Goal: Contribute content: Contribute content

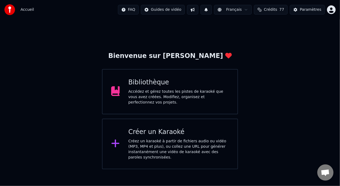
click at [205, 92] on div "Accédez et gérez toutes les pistes de karaoké que vous avez créées. Modifiez, o…" at bounding box center [179, 97] width 101 height 16
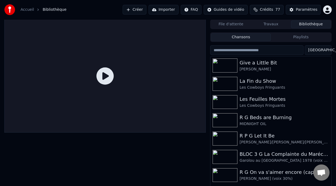
click at [302, 35] on button "Playlists" at bounding box center [301, 38] width 60 height 8
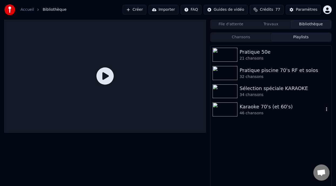
click at [267, 112] on div "46 chansons" at bounding box center [282, 113] width 84 height 5
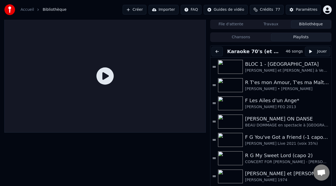
click at [314, 51] on button "Jouer" at bounding box center [317, 52] width 25 height 10
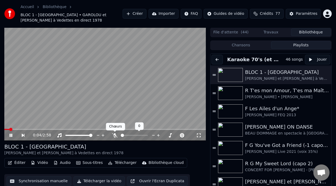
click at [114, 134] on icon at bounding box center [114, 135] width 5 height 4
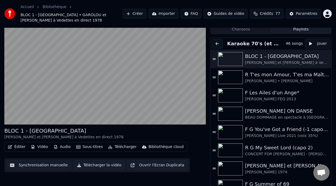
scroll to position [5, 0]
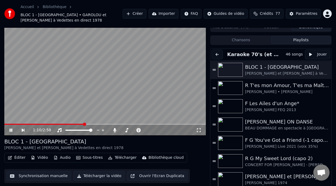
click at [23, 130] on icon at bounding box center [23, 130] width 3 height 3
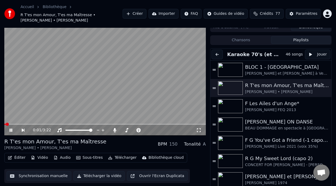
click at [10, 129] on icon at bounding box center [10, 130] width 3 height 3
click at [10, 128] on icon at bounding box center [15, 130] width 12 height 4
click at [21, 130] on icon at bounding box center [27, 130] width 12 height 4
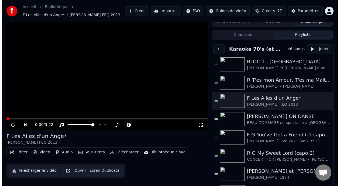
scroll to position [0, 0]
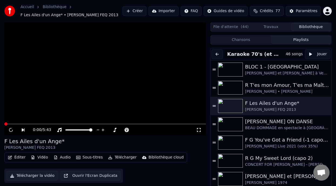
click at [21, 133] on icon at bounding box center [27, 135] width 12 height 4
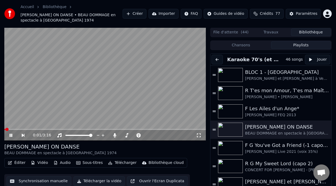
click at [200, 135] on icon at bounding box center [198, 135] width 5 height 4
click at [10, 135] on icon at bounding box center [10, 135] width 3 height 3
click at [181, 129] on span at bounding box center [105, 129] width 202 height 1
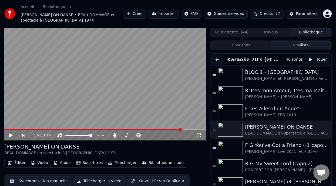
click at [11, 136] on icon at bounding box center [10, 136] width 3 height 4
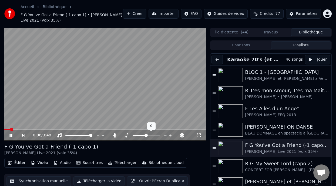
click at [143, 135] on span at bounding box center [140, 135] width 14 height 1
click at [114, 134] on icon at bounding box center [114, 135] width 3 height 4
click at [114, 134] on icon at bounding box center [114, 135] width 5 height 4
click at [129, 135] on span at bounding box center [134, 135] width 27 height 1
click at [130, 135] on span at bounding box center [130, 135] width 3 height 3
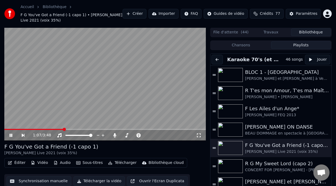
click at [200, 135] on icon at bounding box center [198, 135] width 5 height 4
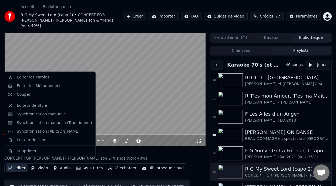
click at [23, 165] on button "Éditer" at bounding box center [17, 169] width 22 height 8
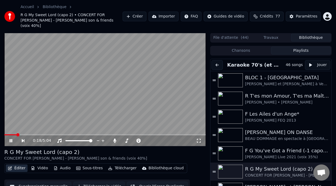
click at [23, 165] on button "Éditer" at bounding box center [17, 169] width 22 height 8
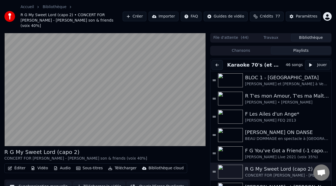
click at [16, 165] on button "Éditer" at bounding box center [17, 169] width 22 height 8
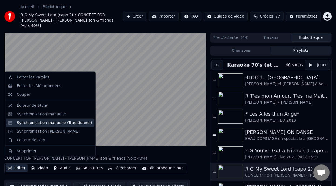
click at [45, 123] on div "Synchronisation manuelle (Traditionnel)" at bounding box center [54, 122] width 75 height 5
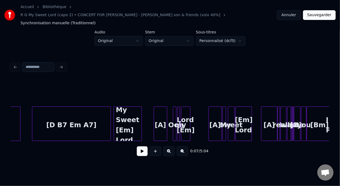
scroll to position [0, 347]
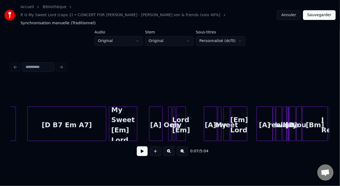
click at [122, 114] on div "My Sweet [Em] Lord" at bounding box center [123, 125] width 28 height 37
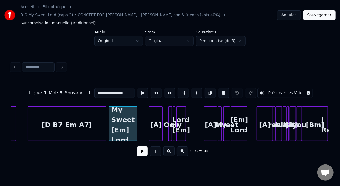
click at [95, 88] on input "**********" at bounding box center [115, 93] width 41 height 10
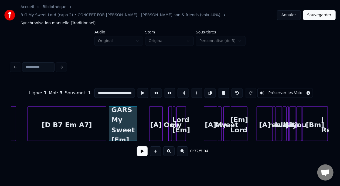
click at [56, 115] on div "[D B7 Em A7]" at bounding box center [67, 125] width 79 height 37
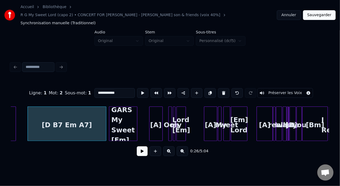
type input "**********"
click at [141, 147] on button at bounding box center [142, 152] width 11 height 10
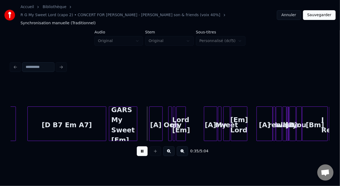
click at [139, 147] on button at bounding box center [142, 152] width 11 height 10
click at [115, 107] on div "LES GARS My Sweet [Em] Lord" at bounding box center [123, 125] width 28 height 37
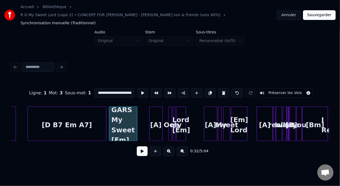
click at [138, 148] on button at bounding box center [142, 152] width 11 height 10
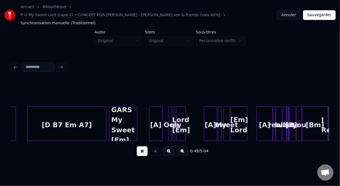
scroll to position [0, 666]
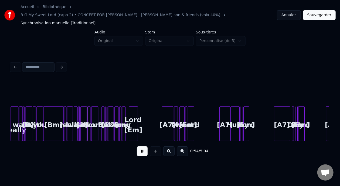
click at [170, 147] on button at bounding box center [168, 152] width 11 height 10
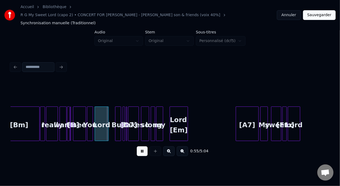
click at [170, 147] on button at bounding box center [168, 152] width 11 height 10
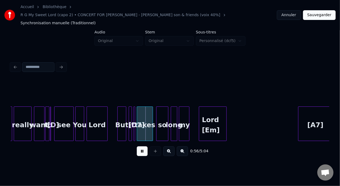
click at [170, 147] on button at bounding box center [168, 152] width 11 height 10
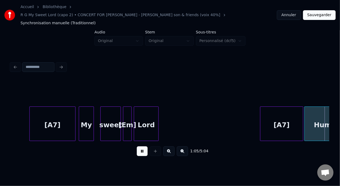
scroll to position [0, 3570]
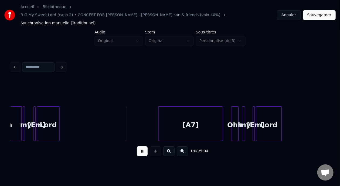
click at [139, 147] on button at bounding box center [142, 152] width 11 height 10
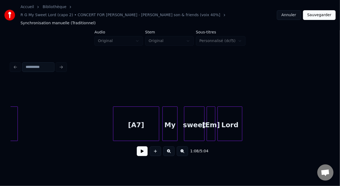
scroll to position [0, 3185]
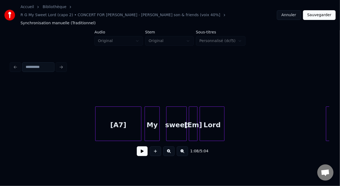
click at [155, 111] on div "My" at bounding box center [152, 125] width 15 height 37
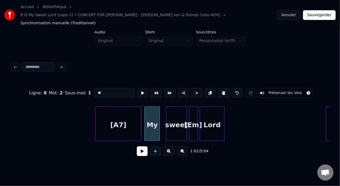
click at [95, 88] on input "**" at bounding box center [115, 93] width 41 height 10
type input "**********"
click at [139, 147] on button at bounding box center [142, 152] width 11 height 10
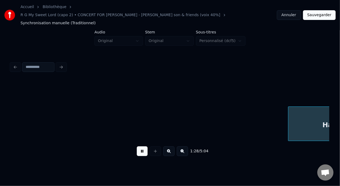
scroll to position [0, 4781]
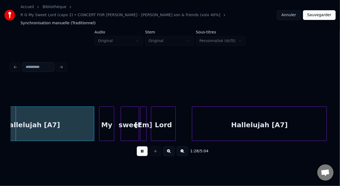
click at [137, 147] on button at bounding box center [142, 152] width 11 height 10
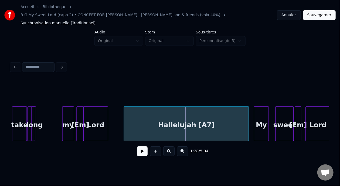
scroll to position [0, 4612]
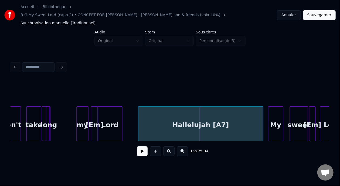
click at [163, 117] on div "Hallelujah [A7]" at bounding box center [201, 125] width 125 height 37
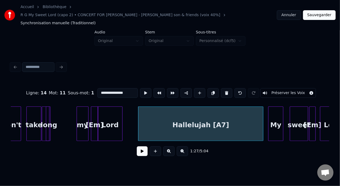
click at [98, 88] on input "**********" at bounding box center [118, 93] width 41 height 10
type input "**********"
click at [137, 147] on button at bounding box center [142, 152] width 11 height 10
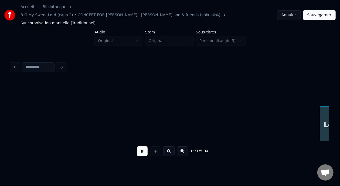
scroll to position [0, 4931]
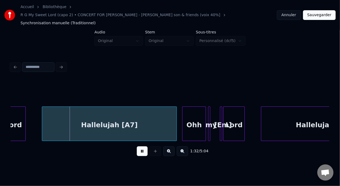
click at [138, 147] on button at bounding box center [142, 152] width 11 height 10
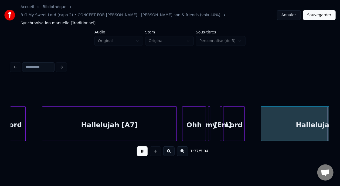
scroll to position [0, 5250]
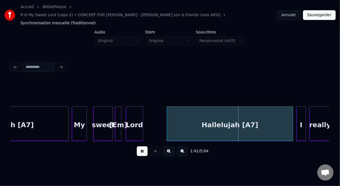
click at [138, 147] on button at bounding box center [142, 152] width 11 height 10
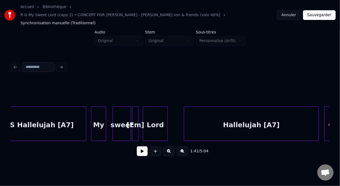
scroll to position [0, 4778]
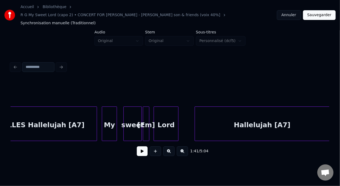
click at [105, 116] on div "My" at bounding box center [109, 125] width 15 height 37
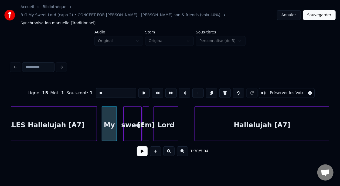
click at [96, 88] on input "**" at bounding box center [116, 93] width 41 height 10
type input "**********"
click at [140, 147] on button at bounding box center [142, 152] width 11 height 10
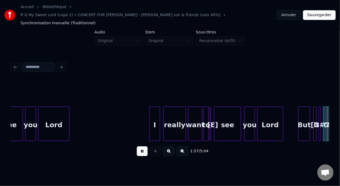
scroll to position [0, 6375]
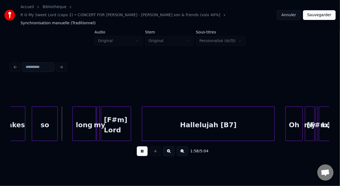
click at [140, 147] on button at bounding box center [142, 152] width 11 height 10
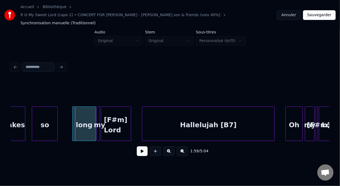
click at [174, 116] on div "Hallelujah [B7]" at bounding box center [208, 125] width 132 height 37
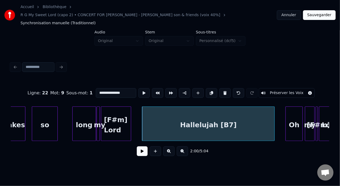
click at [96, 88] on input "**********" at bounding box center [116, 93] width 41 height 10
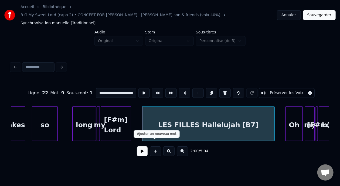
type input "**********"
click at [143, 147] on button at bounding box center [142, 152] width 11 height 10
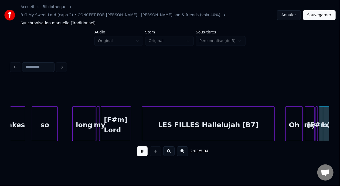
scroll to position [0, 6695]
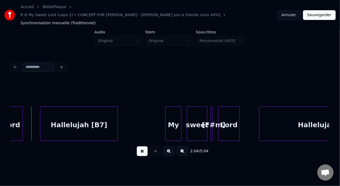
click at [143, 147] on button at bounding box center [142, 152] width 11 height 10
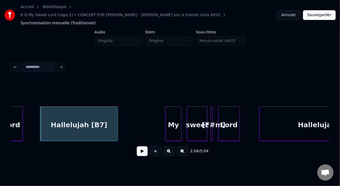
click at [143, 147] on button at bounding box center [142, 152] width 11 height 10
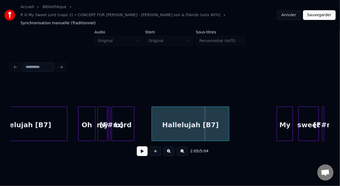
scroll to position [0, 6532]
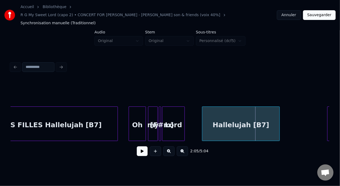
click at [136, 116] on div "Oh" at bounding box center [137, 125] width 17 height 37
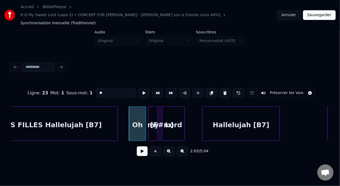
click at [96, 88] on input "**" at bounding box center [116, 93] width 41 height 10
type input "**********"
click at [136, 151] on div "2:03 / 5:04" at bounding box center [170, 152] width 310 height 12
click at [139, 147] on button at bounding box center [142, 152] width 11 height 10
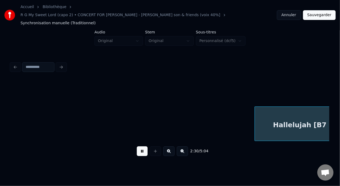
scroll to position [0, 8129]
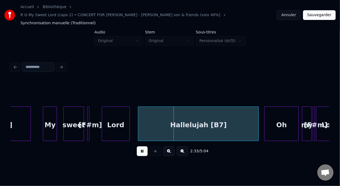
click at [46, 116] on div "My" at bounding box center [50, 125] width 14 height 37
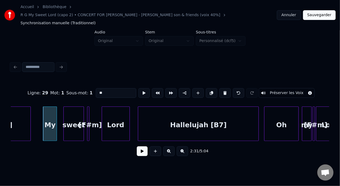
click at [96, 88] on input "**" at bounding box center [116, 93] width 41 height 10
type input "**********"
click at [138, 147] on button at bounding box center [142, 152] width 11 height 10
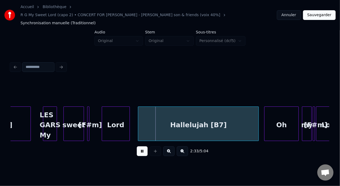
click at [172, 115] on div "Hallelujah [B7]" at bounding box center [198, 125] width 120 height 37
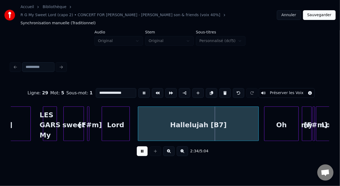
click at [141, 147] on button at bounding box center [142, 152] width 11 height 10
click at [173, 117] on div "Hallelujah [B7]" at bounding box center [198, 125] width 120 height 37
click at [96, 88] on input "**********" at bounding box center [116, 93] width 41 height 10
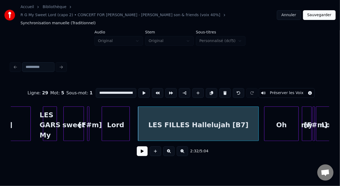
type input "**********"
click at [137, 147] on button at bounding box center [142, 152] width 11 height 10
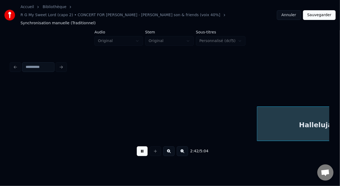
scroll to position [0, 8767]
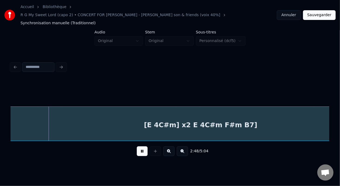
click at [185, 147] on button at bounding box center [182, 152] width 11 height 10
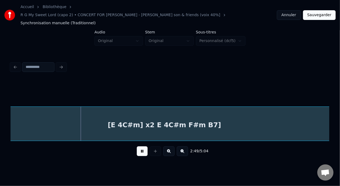
click at [185, 147] on button at bounding box center [182, 152] width 11 height 10
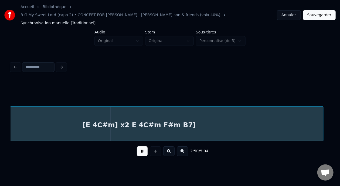
click at [185, 147] on button at bounding box center [182, 152] width 11 height 10
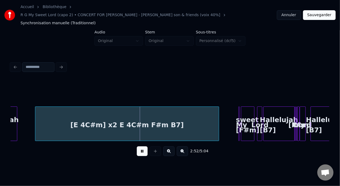
click at [172, 147] on button at bounding box center [168, 152] width 11 height 10
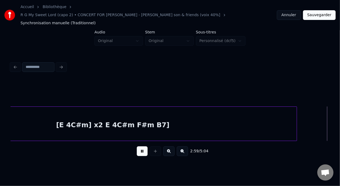
scroll to position [0, 4855]
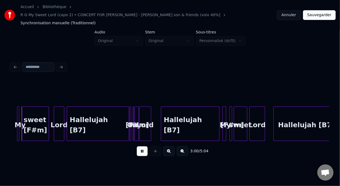
click at [139, 147] on button at bounding box center [142, 152] width 11 height 10
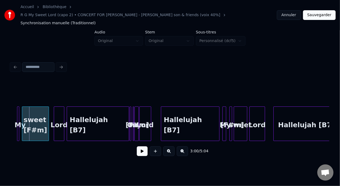
click at [17, 117] on div at bounding box center [18, 124] width 2 height 34
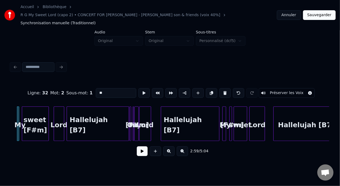
click at [96, 88] on input "**" at bounding box center [116, 93] width 41 height 10
click at [77, 117] on div "Hallelujah [B7]" at bounding box center [98, 125] width 62 height 37
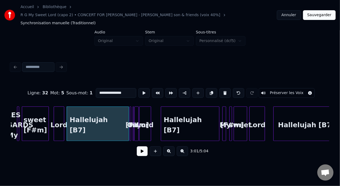
click at [96, 88] on input "**********" at bounding box center [116, 93] width 41 height 10
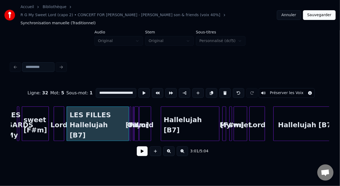
type input "**********"
click at [138, 147] on button at bounding box center [142, 152] width 11 height 10
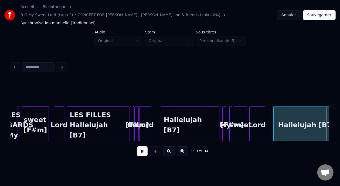
scroll to position [0, 5174]
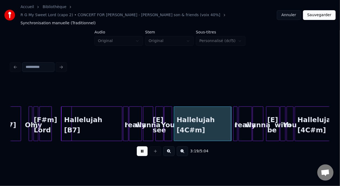
click at [139, 148] on button at bounding box center [142, 152] width 11 height 10
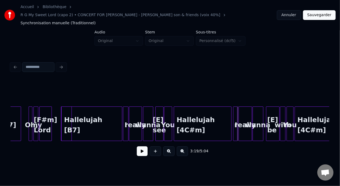
click at [137, 147] on button at bounding box center [142, 152] width 11 height 10
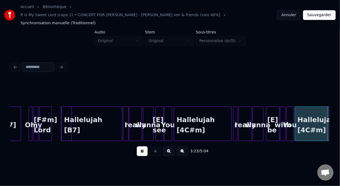
scroll to position [0, 5493]
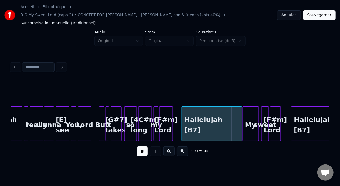
click at [137, 147] on button at bounding box center [142, 152] width 11 height 10
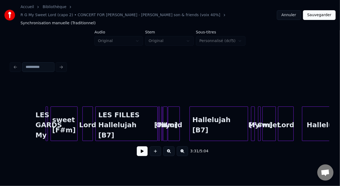
scroll to position [0, 4801]
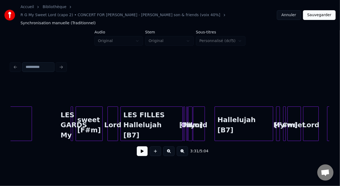
click at [140, 147] on button at bounding box center [142, 152] width 11 height 10
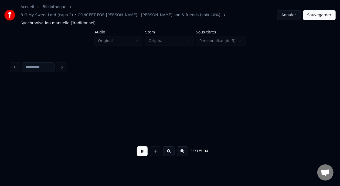
scroll to position [0, 5722]
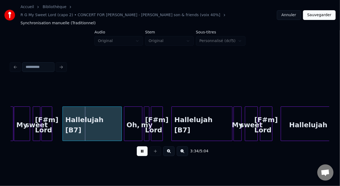
click at [140, 147] on button at bounding box center [142, 152] width 11 height 10
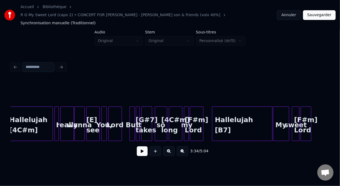
scroll to position [0, 5452]
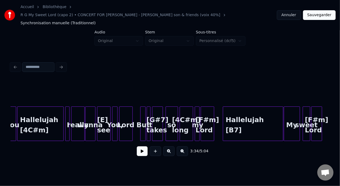
click at [139, 147] on button at bounding box center [142, 152] width 11 height 10
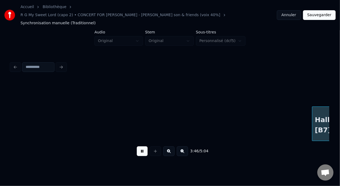
scroll to position [0, 6121]
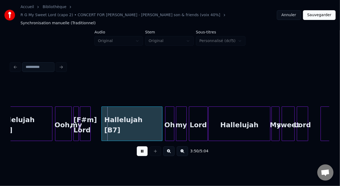
click at [139, 147] on button at bounding box center [142, 152] width 11 height 10
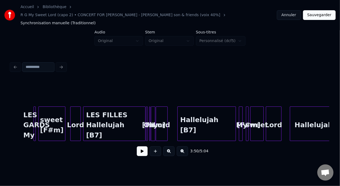
scroll to position [0, 4821]
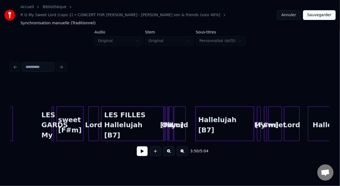
click at [140, 148] on button at bounding box center [142, 152] width 11 height 10
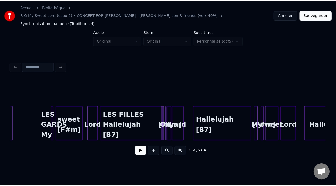
scroll to position [0, 6221]
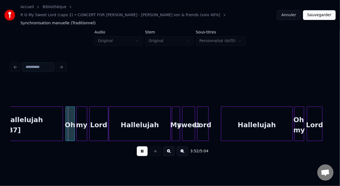
click at [138, 147] on button at bounding box center [142, 152] width 11 height 10
click at [318, 12] on button "Sauvegarder" at bounding box center [319, 15] width 33 height 10
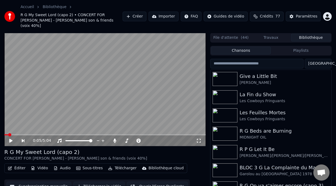
scroll to position [18, 0]
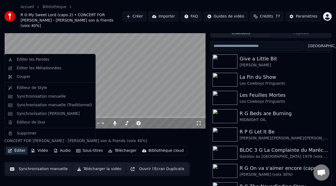
click at [16, 147] on button "Éditer" at bounding box center [17, 151] width 22 height 8
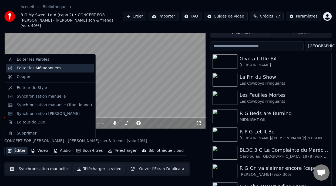
click at [47, 68] on div "Éditer les Métadonnées" at bounding box center [39, 68] width 45 height 5
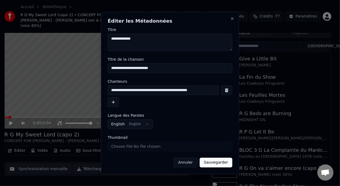
click at [154, 91] on input "**********" at bounding box center [163, 91] width 111 height 10
click at [155, 91] on input "**********" at bounding box center [163, 91] width 111 height 10
type input "**********"
click at [216, 164] on button "Sauvegarder" at bounding box center [216, 163] width 33 height 10
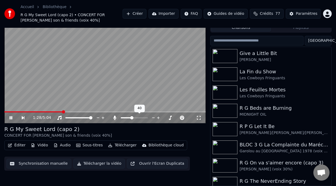
click at [131, 122] on span at bounding box center [131, 123] width 3 height 3
click at [160, 136] on div "R G My Sweet Lord (capo 2) CONCERT FOR [PERSON_NAME] [PERSON_NAME] son & friend…" at bounding box center [105, 137] width 202 height 13
click at [12, 122] on icon at bounding box center [10, 123] width 3 height 3
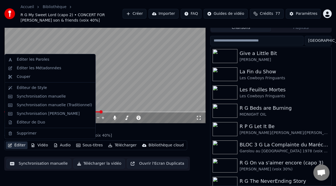
click at [23, 147] on button "Éditer" at bounding box center [17, 151] width 22 height 8
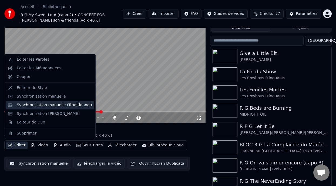
click at [52, 105] on div "Synchronisation manuelle (Traditionnel)" at bounding box center [54, 105] width 75 height 5
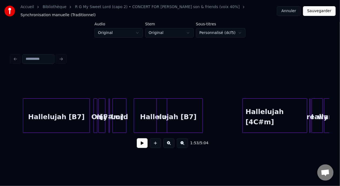
scroll to position [0, 3488]
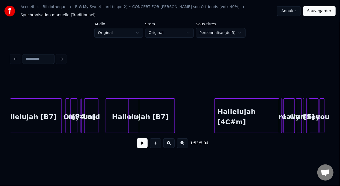
click at [153, 110] on div "Hallelujah [B7]" at bounding box center [140, 125] width 69 height 37
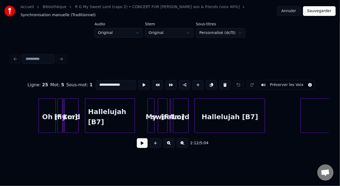
scroll to position [0, 4215]
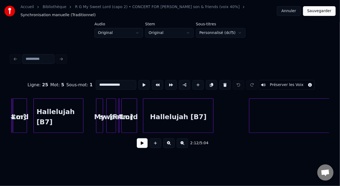
click at [182, 109] on div "Hallelujah [B7]" at bounding box center [178, 125] width 70 height 37
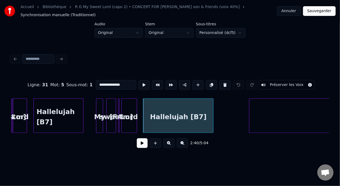
type input "**********"
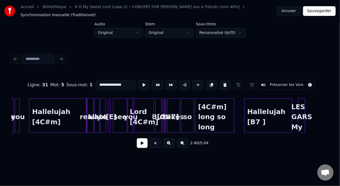
scroll to position [0, 3736]
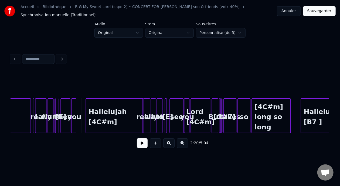
click at [170, 147] on button at bounding box center [168, 152] width 11 height 10
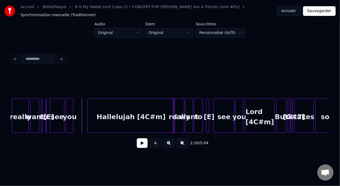
click at [170, 147] on button at bounding box center [168, 152] width 11 height 10
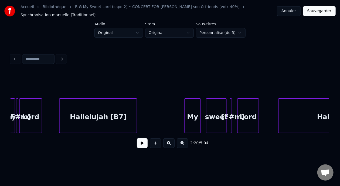
scroll to position [0, 6665]
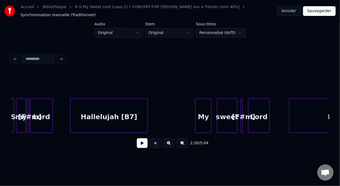
click at [33, 114] on div "[F#m]" at bounding box center [29, 125] width 5 height 37
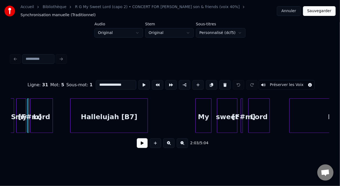
type input "*****"
click at [172, 147] on button at bounding box center [168, 152] width 11 height 10
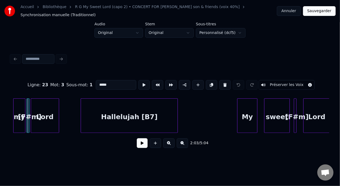
click at [141, 147] on button at bounding box center [142, 152] width 11 height 10
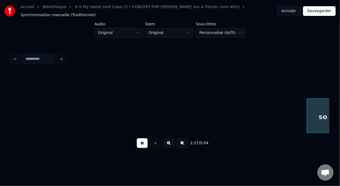
scroll to position [0, 9931]
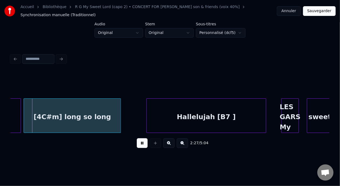
click at [138, 147] on button at bounding box center [142, 152] width 11 height 10
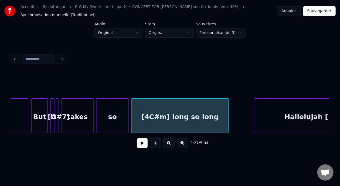
scroll to position [0, 9797]
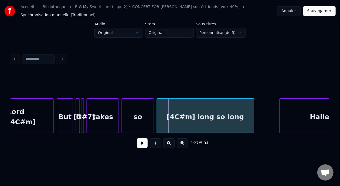
click at [170, 147] on button at bounding box center [168, 152] width 11 height 10
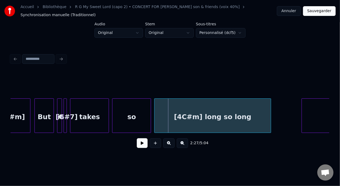
click at [170, 147] on button at bounding box center [168, 152] width 11 height 10
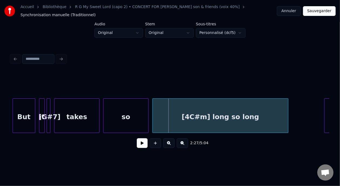
click at [170, 147] on button at bounding box center [168, 152] width 11 height 10
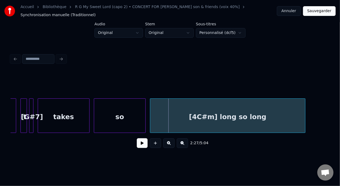
click at [170, 147] on button at bounding box center [168, 152] width 11 height 10
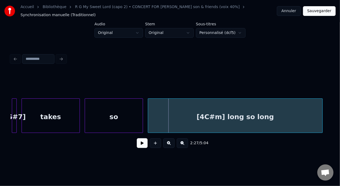
click at [43, 122] on div "takes" at bounding box center [51, 125] width 58 height 37
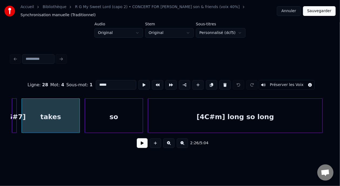
click at [137, 147] on button at bounding box center [142, 152] width 11 height 10
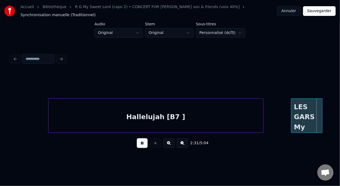
scroll to position [0, 18402]
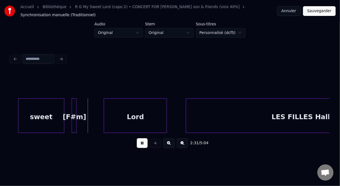
click at [137, 147] on button at bounding box center [142, 152] width 11 height 10
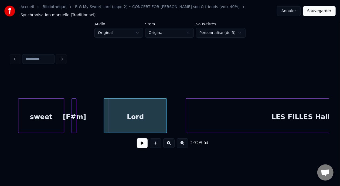
click at [137, 147] on button at bounding box center [142, 152] width 11 height 10
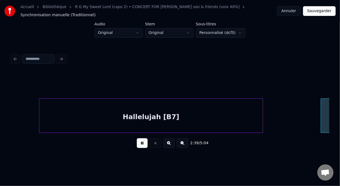
scroll to position [0, 19363]
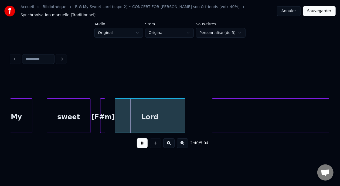
click at [137, 147] on button at bounding box center [142, 152] width 11 height 10
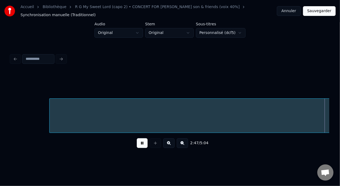
scroll to position [0, 20324]
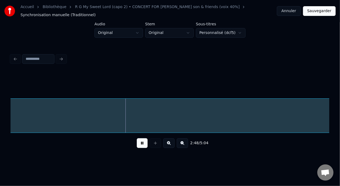
click at [137, 147] on button at bounding box center [142, 152] width 11 height 10
click at [139, 148] on button at bounding box center [142, 152] width 11 height 10
click at [319, 11] on button "Sauvegarder" at bounding box center [319, 15] width 33 height 10
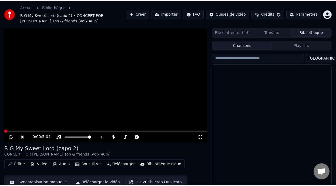
scroll to position [17, 0]
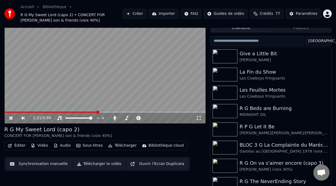
click at [10, 122] on icon at bounding box center [10, 123] width 3 height 3
click at [10, 122] on icon at bounding box center [10, 124] width 3 height 4
click at [120, 131] on div "R G My Sweet Lord (capo 2) CONCERT FOR [PERSON_NAME] [PERSON_NAME] son & friend…" at bounding box center [105, 137] width 202 height 13
click at [97, 116] on span at bounding box center [97, 117] width 3 height 3
click at [12, 122] on icon at bounding box center [10, 123] width 3 height 3
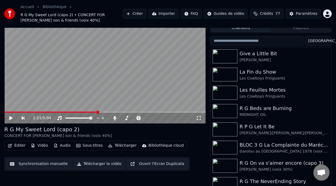
click at [6, 117] on span at bounding box center [50, 117] width 93 height 1
click at [11, 122] on icon at bounding box center [10, 124] width 3 height 4
click at [11, 122] on icon at bounding box center [15, 124] width 12 height 4
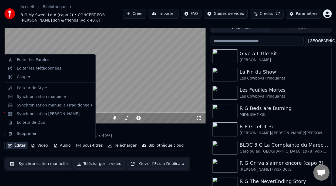
click at [18, 148] on button "Éditer" at bounding box center [17, 152] width 22 height 8
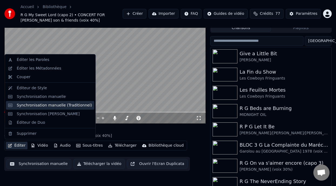
click at [78, 105] on div "Synchronisation manuelle (Traditionnel)" at bounding box center [54, 105] width 75 height 5
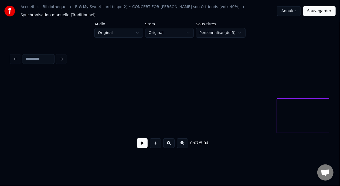
scroll to position [0, 7324]
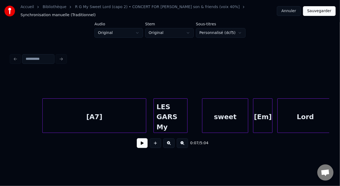
click at [178, 115] on div "LES GARS My" at bounding box center [171, 125] width 34 height 37
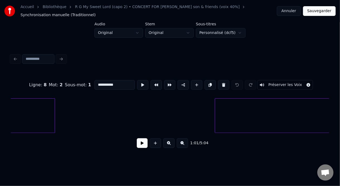
scroll to position [0, 19816]
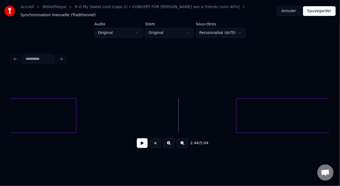
click at [139, 148] on button at bounding box center [142, 152] width 11 height 10
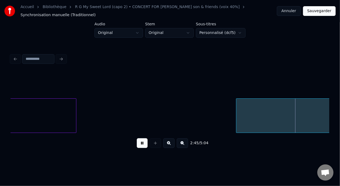
click at [139, 148] on button at bounding box center [142, 152] width 11 height 10
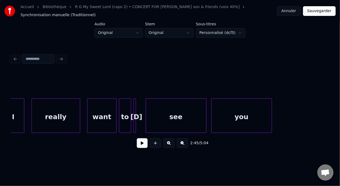
scroll to position [0, 12423]
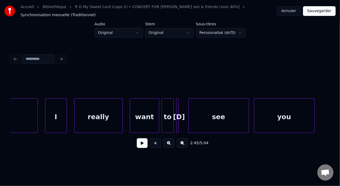
click at [101, 107] on div "really" at bounding box center [99, 125] width 48 height 37
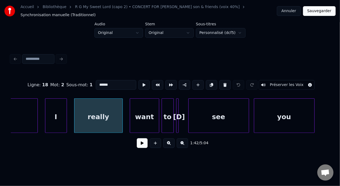
click at [139, 147] on button at bounding box center [142, 152] width 11 height 10
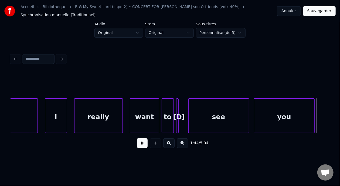
scroll to position [0, 12744]
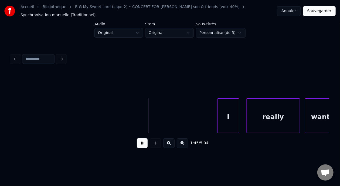
click at [139, 147] on button at bounding box center [142, 152] width 11 height 10
click at [186, 147] on button at bounding box center [182, 152] width 11 height 10
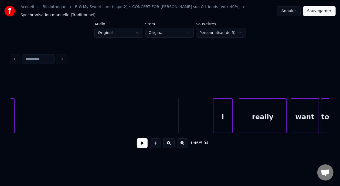
click at [186, 147] on button at bounding box center [182, 152] width 11 height 10
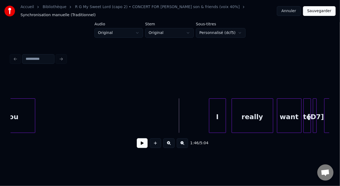
click at [186, 147] on button at bounding box center [182, 152] width 11 height 10
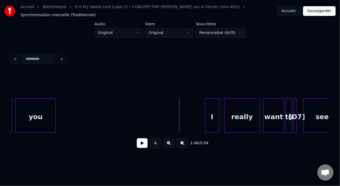
click at [186, 147] on button at bounding box center [182, 152] width 11 height 10
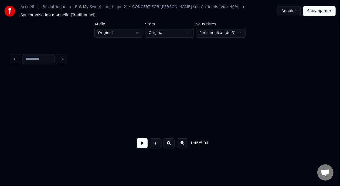
scroll to position [0, 7004]
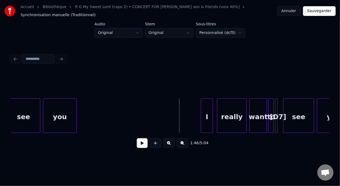
click at [139, 147] on button at bounding box center [142, 152] width 11 height 10
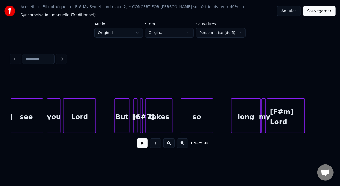
scroll to position [0, 7851]
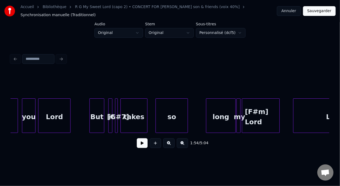
click at [168, 116] on div "so" at bounding box center [172, 125] width 32 height 37
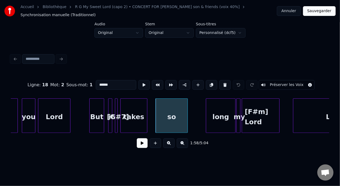
type input "**"
click at [141, 147] on button at bounding box center [142, 152] width 11 height 10
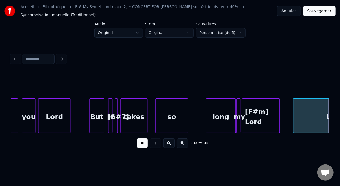
scroll to position [0, 8170]
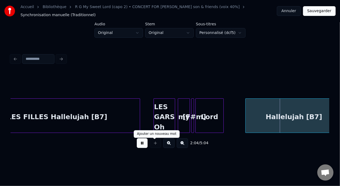
click at [140, 147] on button at bounding box center [142, 152] width 11 height 10
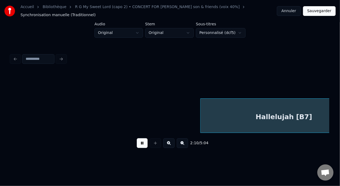
scroll to position [0, 8809]
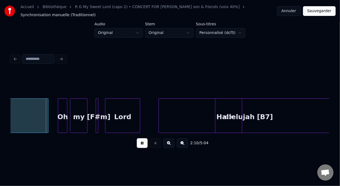
click at [140, 147] on button at bounding box center [142, 152] width 11 height 10
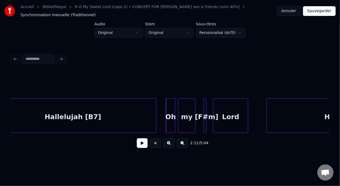
scroll to position [0, 8665]
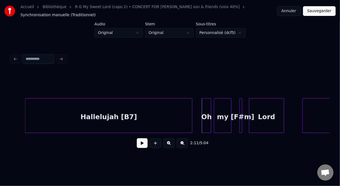
click at [165, 118] on div "Hallelujah [B7]" at bounding box center [108, 125] width 167 height 37
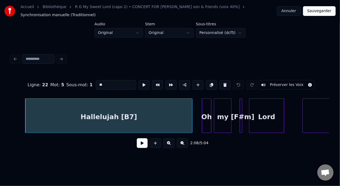
type input "**********"
click at [142, 147] on button at bounding box center [142, 152] width 11 height 10
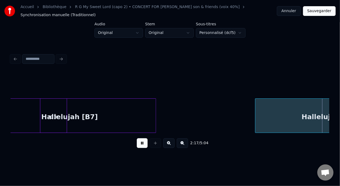
scroll to position [0, 9303]
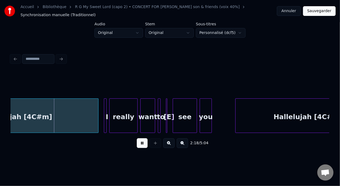
click at [142, 147] on button at bounding box center [142, 152] width 11 height 10
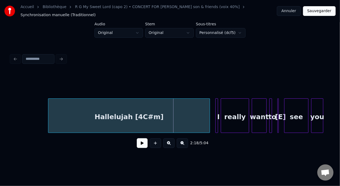
scroll to position [0, 9188]
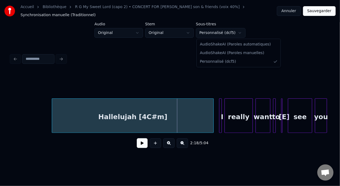
click at [233, 29] on html "Accueil Bibliothèque R G My Sweet Lord (capo 2) • CONCERT FOR [PERSON_NAME] [PE…" at bounding box center [170, 87] width 340 height 175
click at [233, 32] on html "Accueil Bibliothèque R G My Sweet Lord (capo 2) • CONCERT FOR [PERSON_NAME] [PE…" at bounding box center [170, 87] width 340 height 175
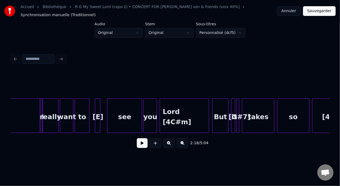
scroll to position [0, 9653]
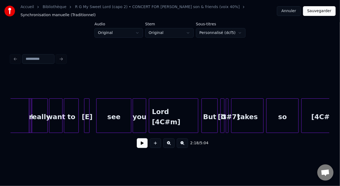
click at [170, 147] on button at bounding box center [168, 152] width 11 height 10
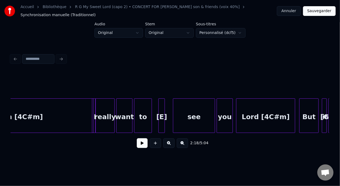
click at [290, 10] on button "Annuler" at bounding box center [289, 15] width 24 height 10
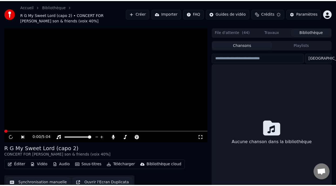
scroll to position [17, 0]
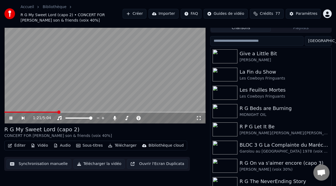
click at [58, 116] on span at bounding box center [58, 117] width 3 height 3
click at [58, 116] on span at bounding box center [59, 117] width 3 height 3
click at [8, 118] on div "1:30 / 5:04" at bounding box center [105, 123] width 202 height 11
click at [8, 117] on span at bounding box center [34, 117] width 61 height 1
click at [89, 118] on div "0:09 / 5:04" at bounding box center [105, 123] width 202 height 11
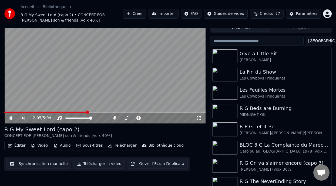
click at [88, 116] on span at bounding box center [87, 117] width 3 height 3
click at [87, 116] on span at bounding box center [88, 117] width 3 height 3
click at [89, 131] on div "R G My Sweet Lord (capo 2)" at bounding box center [74, 135] width 140 height 8
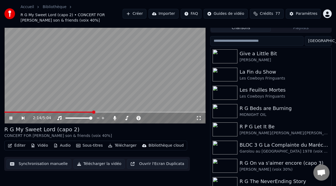
click at [11, 122] on icon at bounding box center [10, 123] width 3 height 3
click at [11, 122] on icon at bounding box center [15, 124] width 12 height 4
click at [11, 122] on icon at bounding box center [10, 123] width 3 height 3
click at [22, 148] on button "Éditer" at bounding box center [17, 152] width 22 height 8
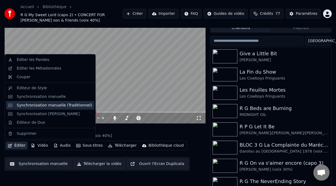
click at [75, 105] on div "Synchronisation manuelle (Traditionnel)" at bounding box center [54, 105] width 75 height 5
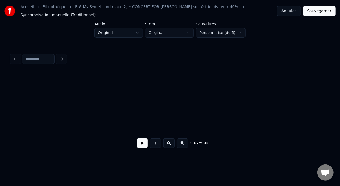
scroll to position [0, 604]
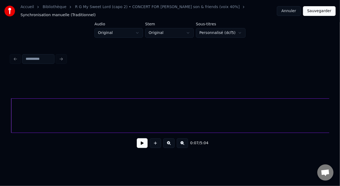
click at [185, 147] on button at bounding box center [182, 152] width 11 height 10
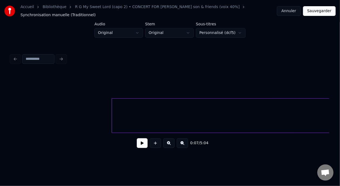
click at [185, 147] on button at bounding box center [182, 152] width 11 height 10
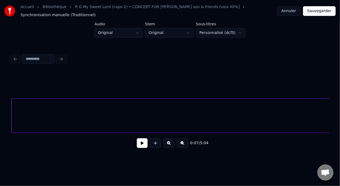
click at [185, 147] on button at bounding box center [182, 152] width 11 height 10
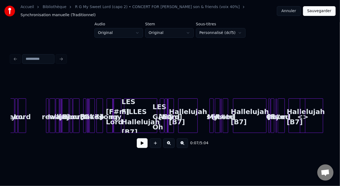
scroll to position [0, 1511]
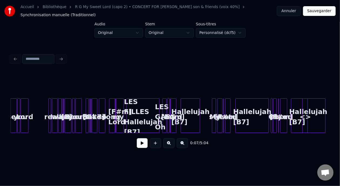
click at [171, 148] on button at bounding box center [168, 152] width 11 height 10
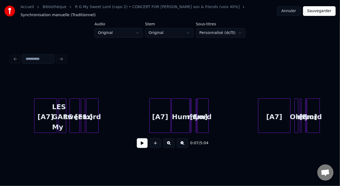
click at [158, 122] on div "[A7]" at bounding box center [160, 125] width 21 height 37
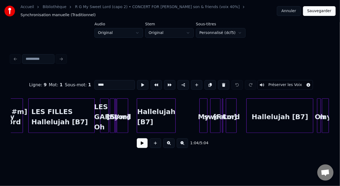
scroll to position [0, 3245]
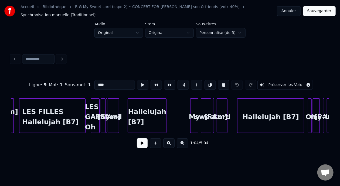
click at [141, 113] on div "Hallelujah [B7]" at bounding box center [147, 125] width 38 height 37
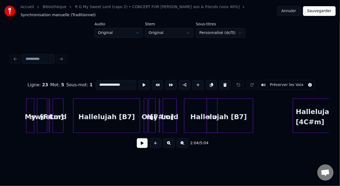
scroll to position [0, 3470]
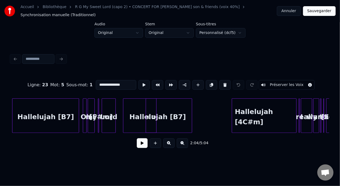
click at [93, 118] on div at bounding box center [94, 124] width 2 height 34
click at [84, 114] on div at bounding box center [84, 124] width 2 height 34
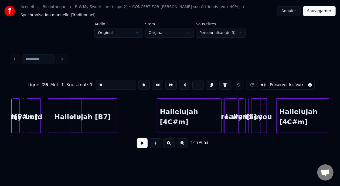
scroll to position [0, 3578]
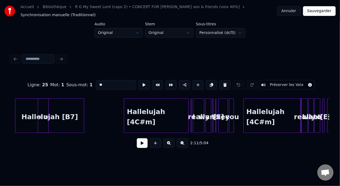
click at [77, 114] on div "Hallelujah [B7]" at bounding box center [49, 125] width 69 height 37
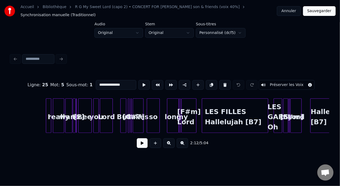
scroll to position [0, 3053]
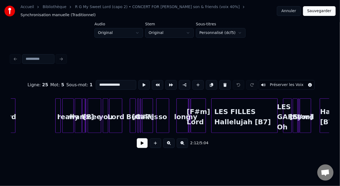
click at [170, 147] on button at bounding box center [168, 152] width 11 height 10
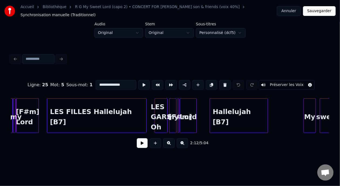
click at [170, 147] on button at bounding box center [168, 152] width 11 height 10
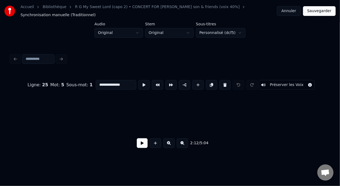
scroll to position [0, 6635]
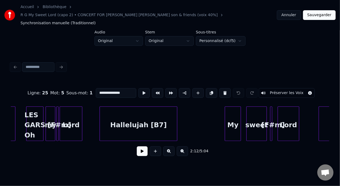
click at [169, 147] on button at bounding box center [168, 152] width 11 height 10
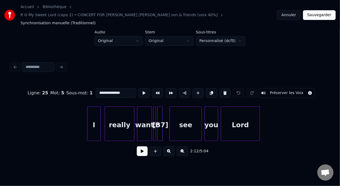
scroll to position [0, 7382]
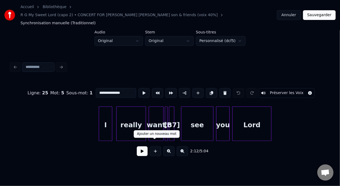
click at [156, 147] on button at bounding box center [155, 152] width 11 height 10
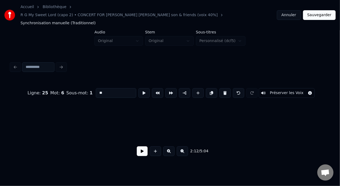
scroll to position [0, 8957]
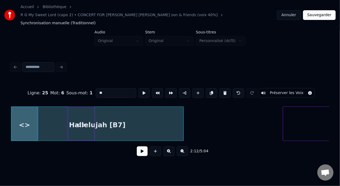
click at [27, 116] on div "<>" at bounding box center [24, 125] width 26 height 37
click at [96, 88] on input "**" at bounding box center [116, 93] width 41 height 10
type input "*"
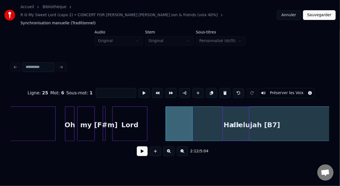
scroll to position [0, 8791]
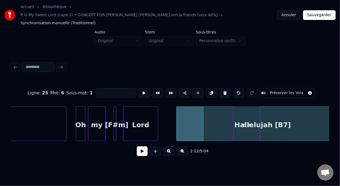
click at [93, 115] on div "my" at bounding box center [96, 125] width 17 height 37
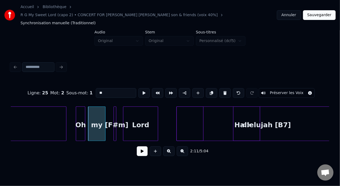
type input "**"
click at [139, 147] on button at bounding box center [142, 152] width 11 height 10
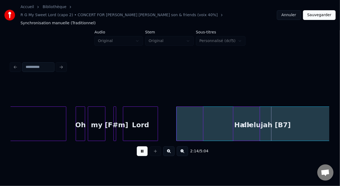
click at [139, 147] on button at bounding box center [142, 152] width 11 height 10
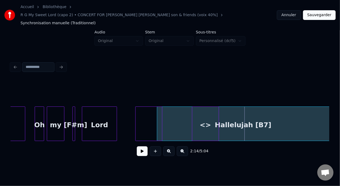
scroll to position [0, 8832]
click at [245, 116] on div "Hallelujah [B7]" at bounding box center [243, 125] width 172 height 37
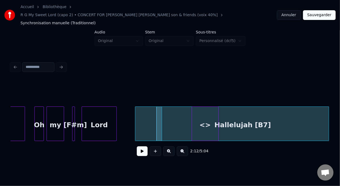
click at [207, 117] on div "<>" at bounding box center [205, 125] width 26 height 37
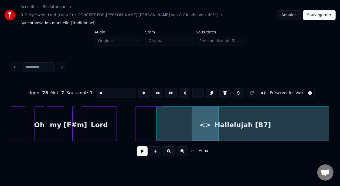
click at [103, 88] on input "**" at bounding box center [116, 93] width 41 height 10
type input "*"
click at [172, 116] on div "Hallelujah [B7]" at bounding box center [243, 125] width 172 height 37
type input "**********"
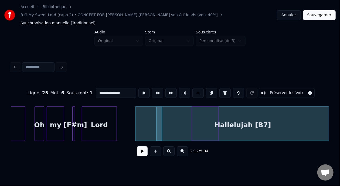
click at [143, 115] on div at bounding box center [149, 125] width 26 height 37
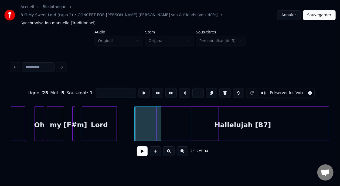
click at [142, 115] on div at bounding box center [148, 125] width 26 height 37
click at [227, 88] on button at bounding box center [225, 93] width 11 height 10
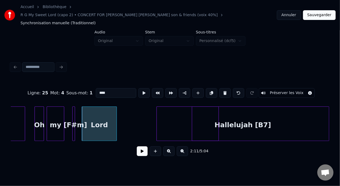
click at [175, 119] on div "Hallelujah [B7]" at bounding box center [243, 125] width 172 height 37
type input "**********"
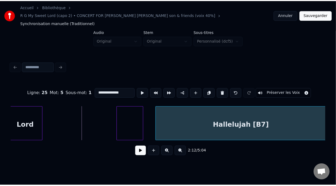
scroll to position [0, 8907]
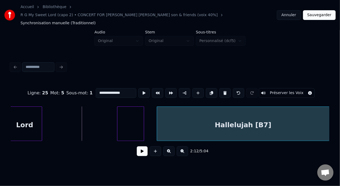
click at [250, 112] on div "Hallelujah [B7]" at bounding box center [243, 125] width 172 height 37
click at [133, 110] on div at bounding box center [131, 125] width 26 height 37
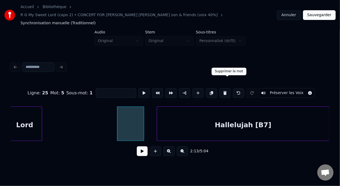
click at [228, 88] on button at bounding box center [225, 93] width 11 height 10
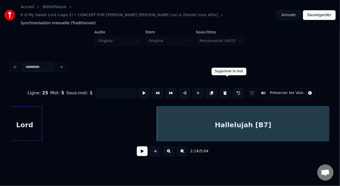
type input "**********"
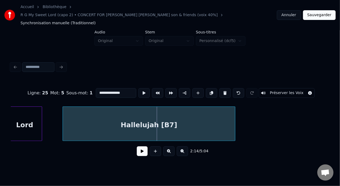
click at [137, 112] on div "Hallelujah [B7]" at bounding box center [149, 125] width 172 height 37
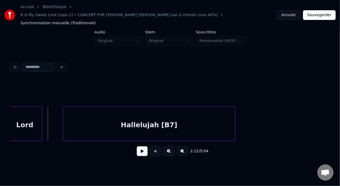
click at [140, 147] on button at bounding box center [142, 152] width 11 height 10
click at [313, 13] on button "Sauvegarder" at bounding box center [319, 15] width 33 height 10
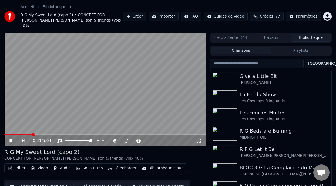
click at [11, 139] on icon at bounding box center [10, 140] width 3 height 3
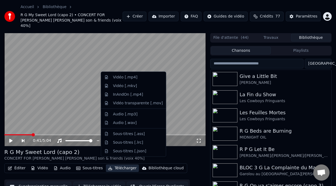
click at [126, 165] on button "Télécharger" at bounding box center [122, 169] width 33 height 8
click at [136, 77] on div "Vidéo [.mp4]" at bounding box center [138, 77] width 50 height 5
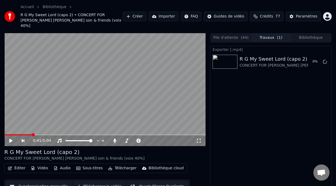
click at [311, 34] on button "Bibliothèque" at bounding box center [311, 38] width 40 height 8
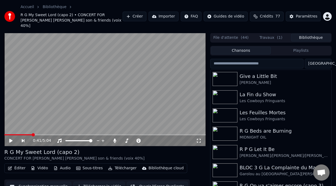
click at [294, 47] on button "Playlists" at bounding box center [301, 51] width 60 height 8
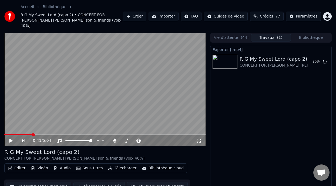
click at [267, 34] on button "Travaux ( 1 )" at bounding box center [271, 38] width 40 height 8
click at [19, 165] on button "Éditer" at bounding box center [17, 169] width 22 height 8
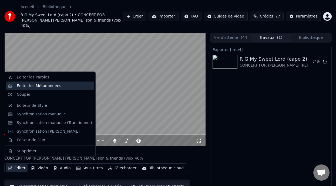
click at [62, 86] on div "Éditer les Métadonnées" at bounding box center [54, 85] width 75 height 5
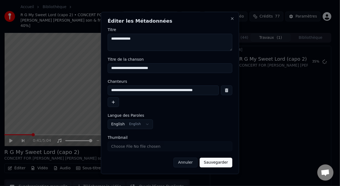
click at [165, 91] on input "**********" at bounding box center [163, 91] width 111 height 10
type input "**********"
click at [214, 162] on button "Sauvegarder" at bounding box center [216, 163] width 33 height 10
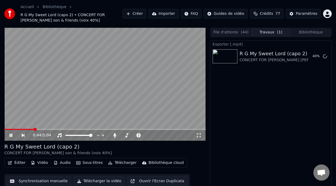
click at [7, 129] on span at bounding box center [19, 129] width 30 height 1
click at [11, 135] on icon at bounding box center [10, 135] width 3 height 3
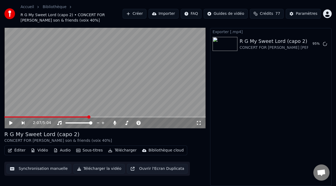
click at [17, 151] on button "Éditer" at bounding box center [17, 151] width 22 height 8
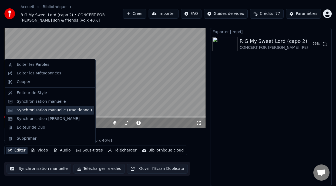
click at [60, 110] on div "Synchronisation manuelle (Traditionnel)" at bounding box center [54, 110] width 75 height 5
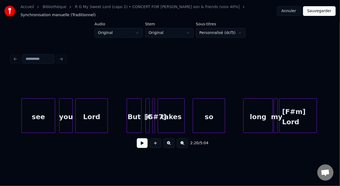
scroll to position [0, 7896]
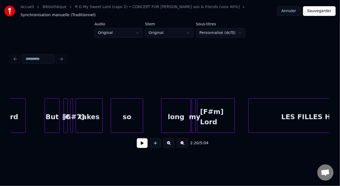
click at [129, 119] on div "so" at bounding box center [127, 117] width 32 height 37
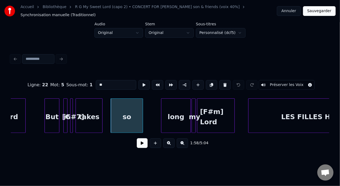
click at [141, 143] on button at bounding box center [142, 144] width 11 height 10
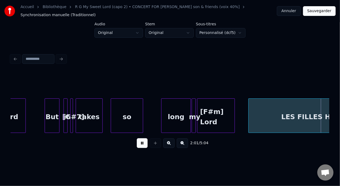
scroll to position [0, 8215]
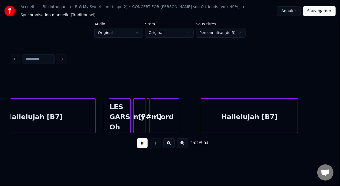
click at [141, 143] on button at bounding box center [142, 144] width 11 height 10
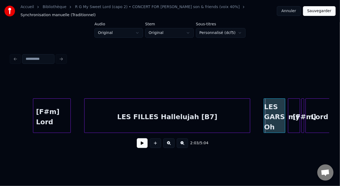
scroll to position [0, 8100]
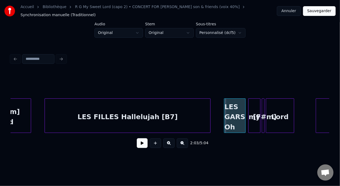
click at [110, 118] on div "LES FILLES Hallelujah [B7]" at bounding box center [128, 117] width 166 height 37
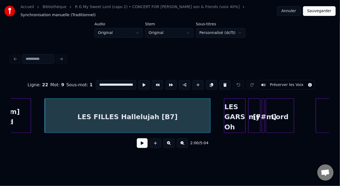
click at [106, 83] on input "**********" at bounding box center [116, 85] width 41 height 10
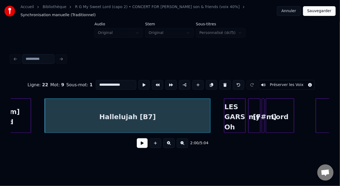
click at [232, 118] on div "LES GARS Oh" at bounding box center [235, 117] width 21 height 37
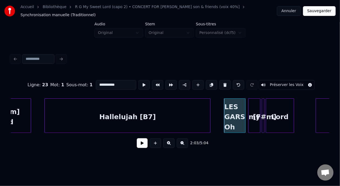
click at [104, 83] on input "**********" at bounding box center [116, 85] width 41 height 10
type input "**"
click at [139, 147] on button at bounding box center [142, 144] width 11 height 10
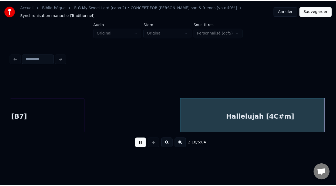
scroll to position [0, 9377]
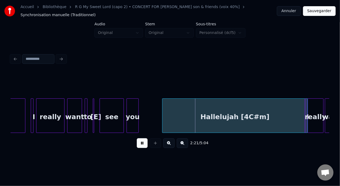
click at [139, 146] on button at bounding box center [142, 144] width 11 height 10
click at [319, 11] on button "Sauvegarder" at bounding box center [319, 11] width 33 height 10
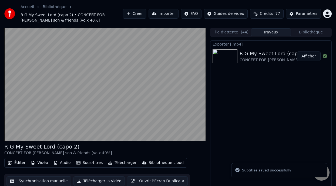
click at [310, 56] on button "Afficher" at bounding box center [309, 57] width 24 height 10
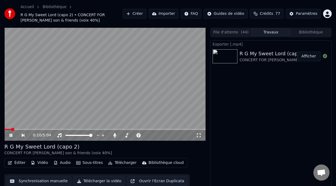
click at [9, 135] on icon at bounding box center [15, 135] width 12 height 4
click at [303, 31] on button "Bibliothèque" at bounding box center [311, 32] width 40 height 8
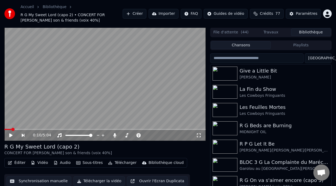
click at [298, 45] on button "Playlists" at bounding box center [301, 45] width 60 height 8
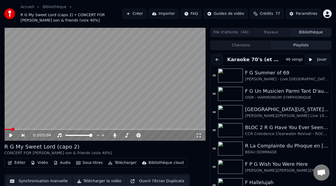
scroll to position [124, 0]
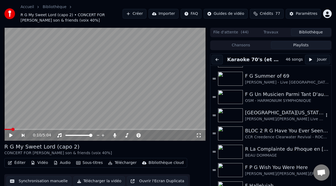
click at [272, 114] on div "[GEOGRAPHIC_DATA][US_STATE] (-2 clé Am)" at bounding box center [284, 113] width 79 height 8
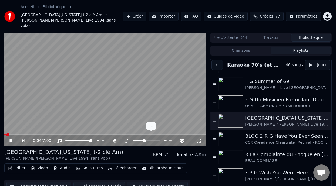
click at [141, 140] on span at bounding box center [138, 140] width 11 height 1
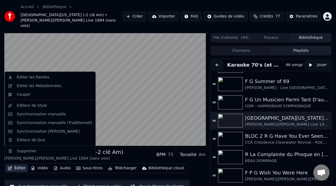
click at [20, 165] on button "Éditer" at bounding box center [17, 169] width 22 height 8
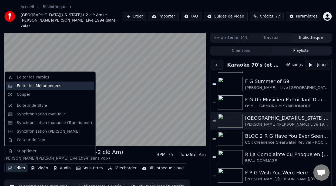
click at [59, 86] on div "Éditer les Métadonnées" at bounding box center [54, 85] width 75 height 5
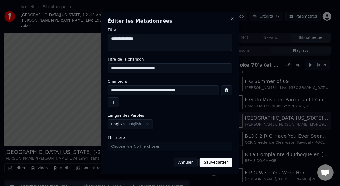
click at [142, 91] on input "**********" at bounding box center [163, 91] width 111 height 10
type input "**********"
click at [215, 164] on button "Sauvegarder" at bounding box center [216, 163] width 33 height 10
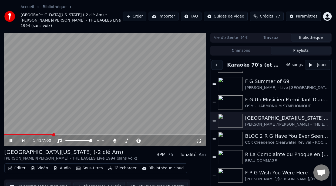
click at [11, 139] on icon at bounding box center [15, 141] width 12 height 4
